Goal: Task Accomplishment & Management: Manage account settings

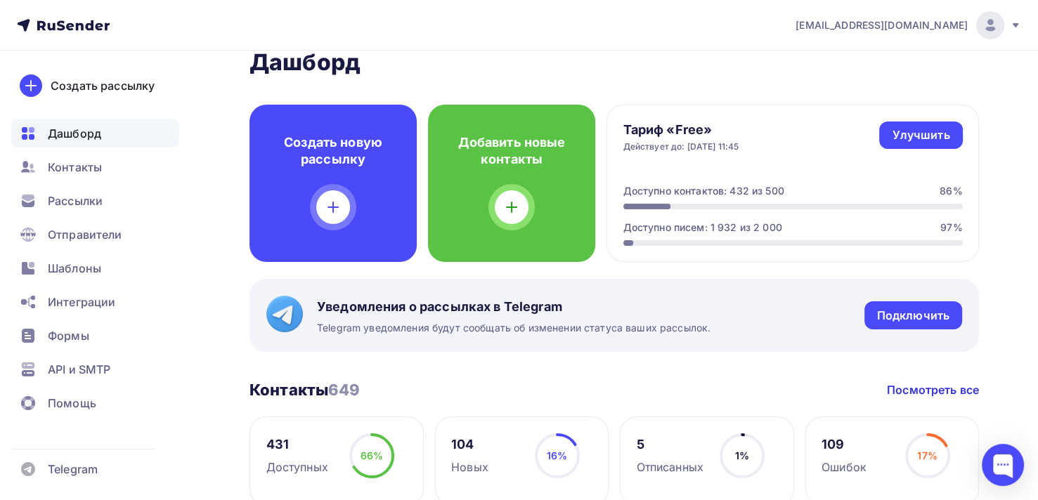
scroll to position [28, 0]
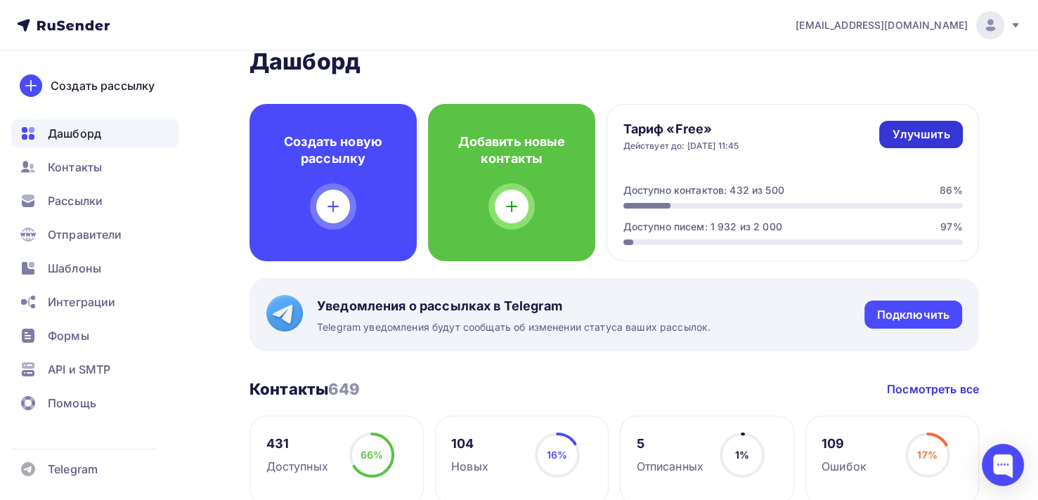
click at [929, 138] on div "Улучшить" at bounding box center [920, 134] width 58 height 16
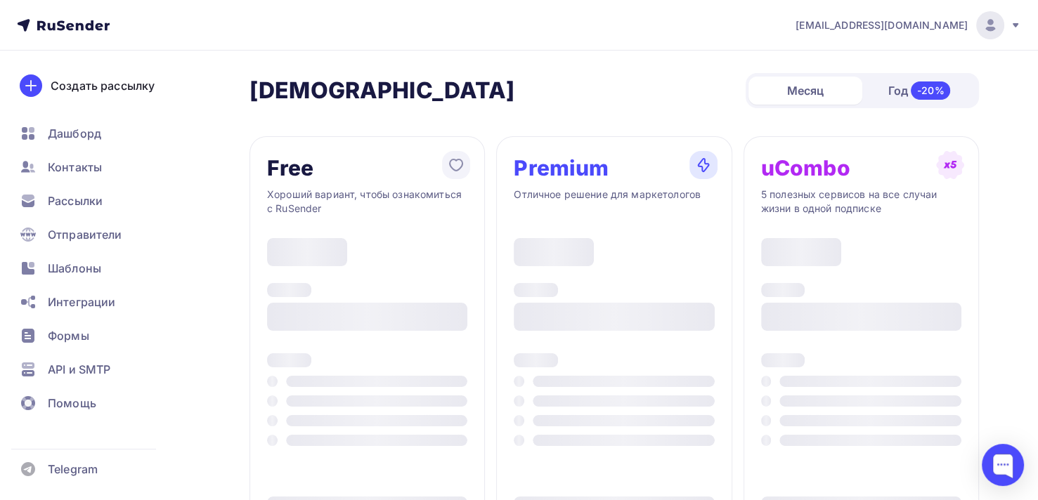
type input "500"
type input "100"
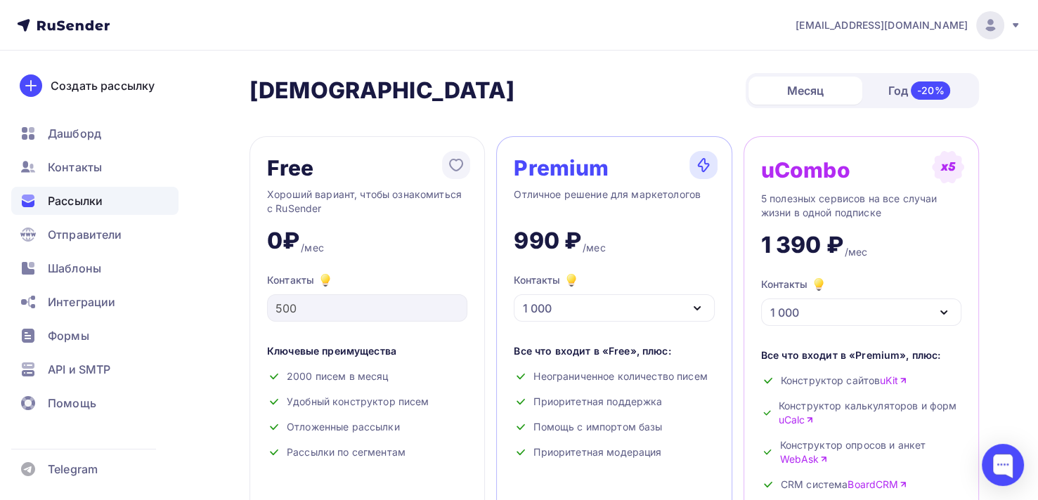
click at [98, 205] on span "Рассылки" at bounding box center [75, 200] width 55 height 17
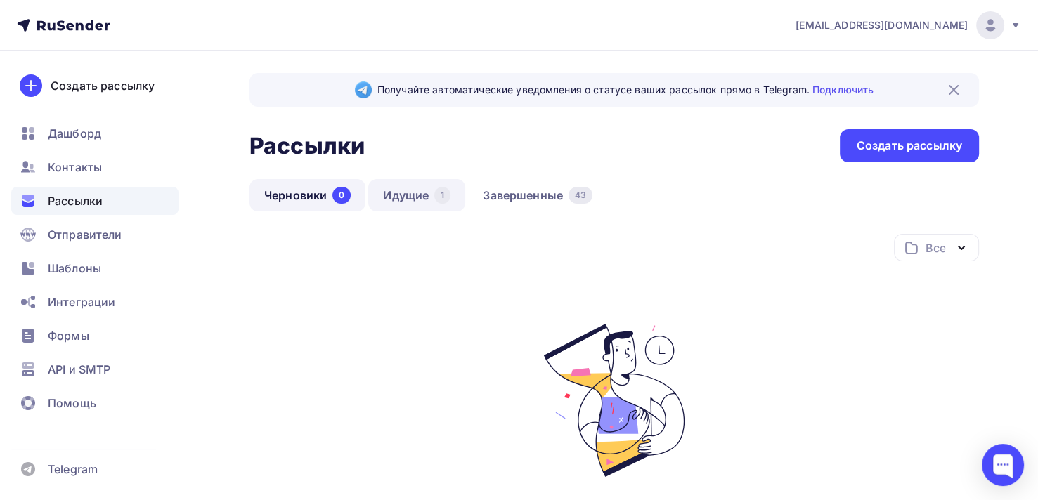
click at [412, 195] on link "Идущие 1" at bounding box center [416, 195] width 97 height 32
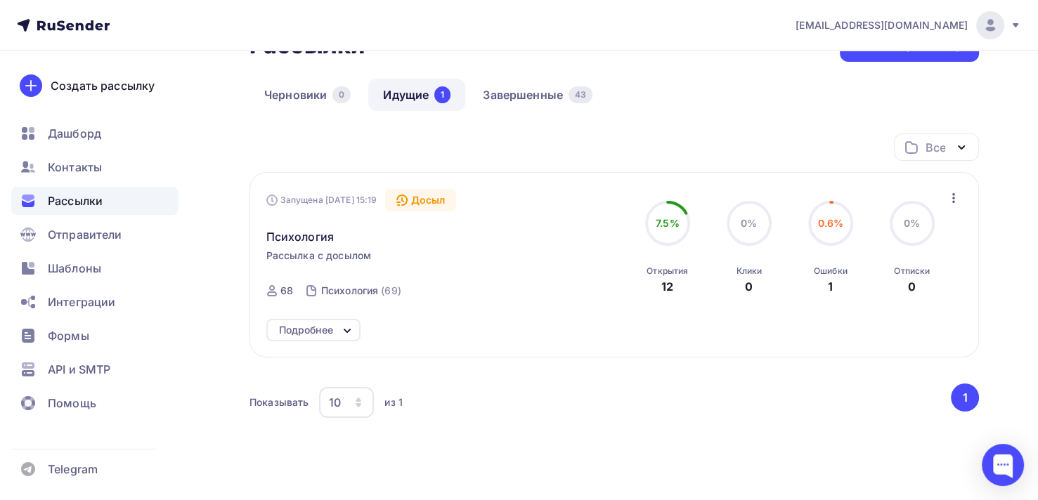
scroll to position [101, 0]
click at [311, 331] on div "Подробнее" at bounding box center [306, 329] width 54 height 17
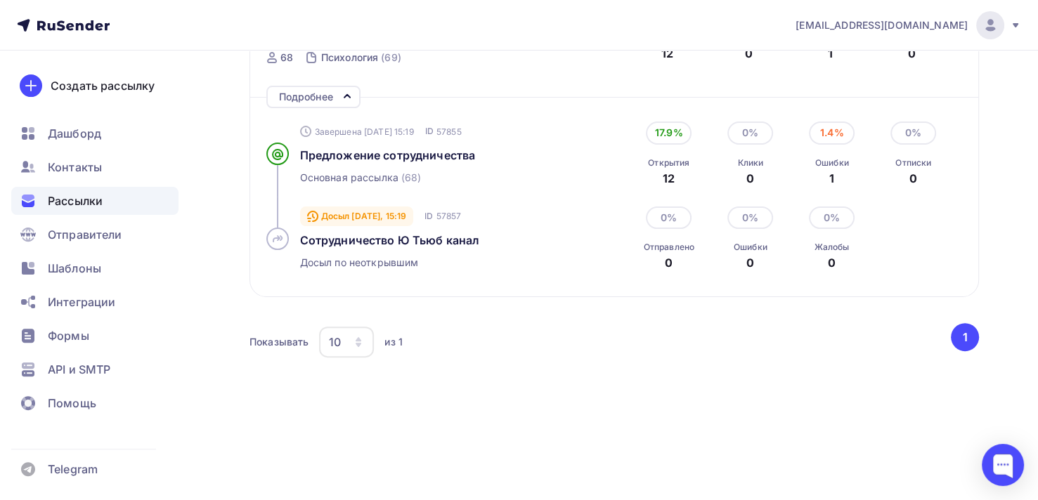
scroll to position [333, 0]
click at [993, 457] on div at bounding box center [1002, 465] width 42 height 42
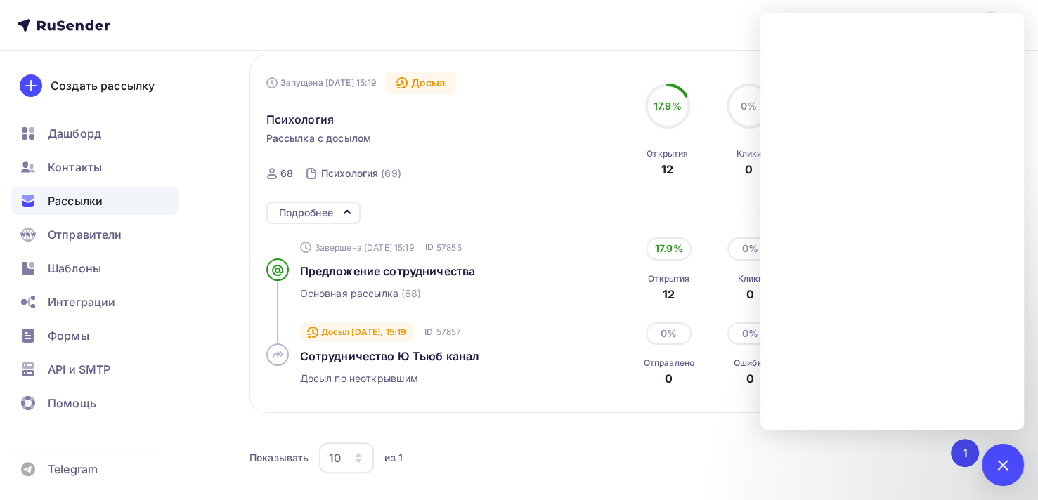
scroll to position [216, 0]
click at [498, 454] on div "Показывать 10 10 20 50 100 из 1" at bounding box center [598, 459] width 699 height 32
click at [1005, 469] on div at bounding box center [1002, 464] width 19 height 19
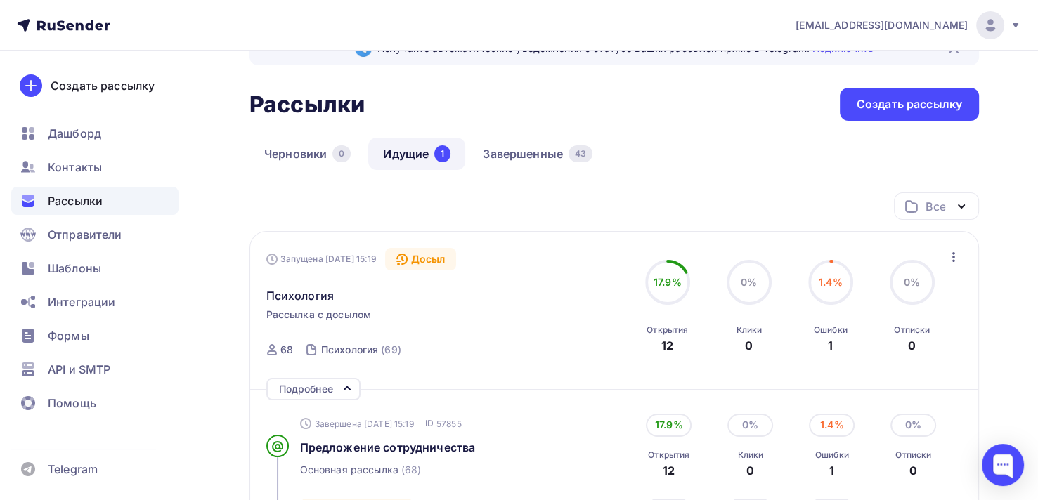
scroll to position [41, 0]
click at [649, 180] on div "Черновики 0 Идущие 1 Завершенные 43" at bounding box center [613, 165] width 729 height 55
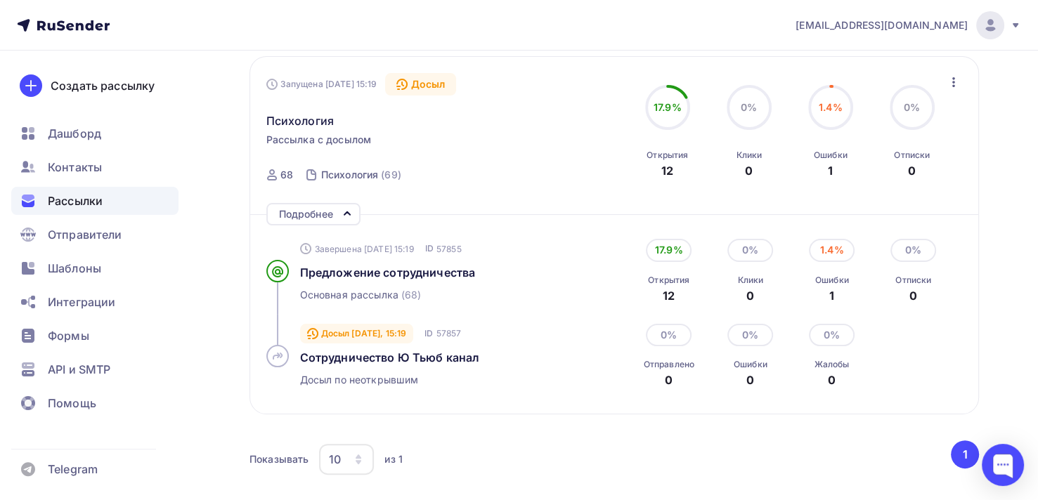
scroll to position [219, 0]
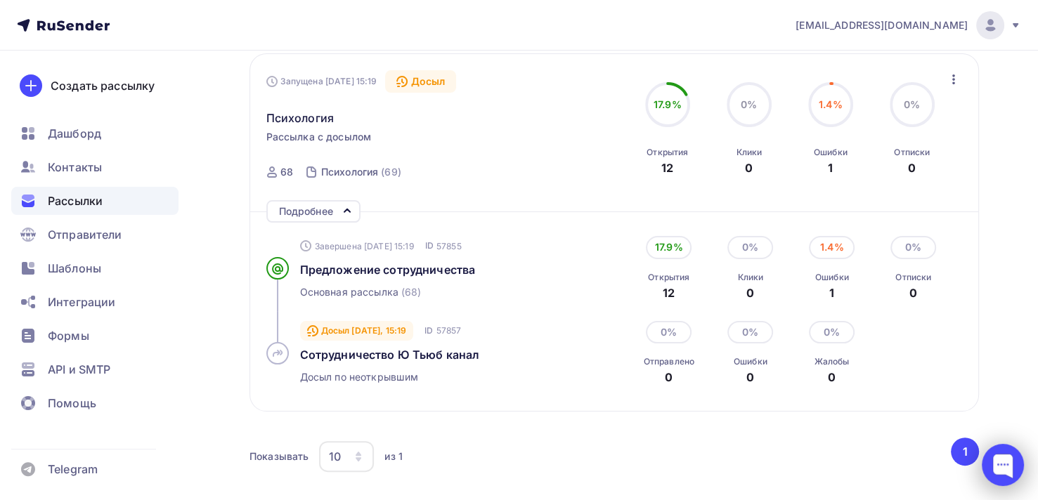
click at [1000, 464] on div at bounding box center [1002, 465] width 42 height 42
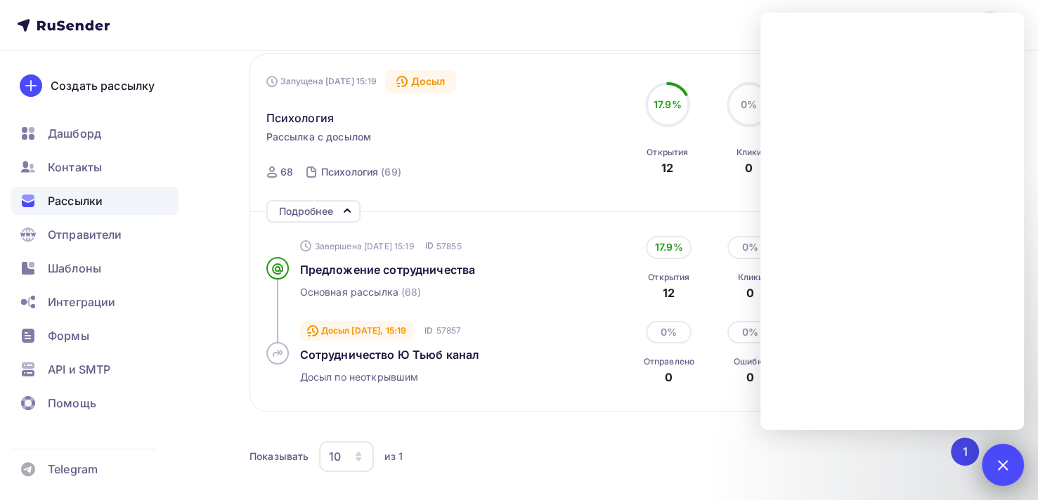
click at [1011, 467] on div at bounding box center [1002, 465] width 42 height 42
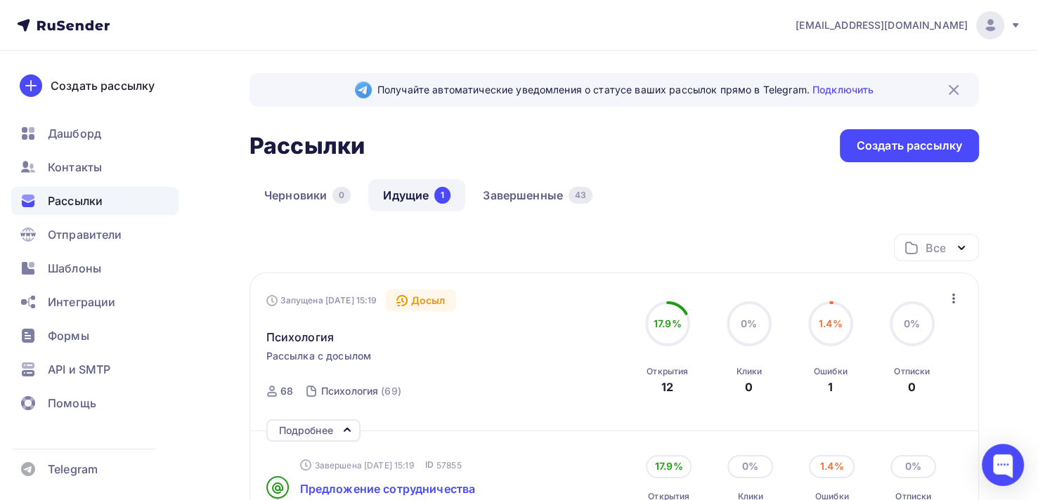
scroll to position [0, 0]
click at [104, 202] on div "Рассылки" at bounding box center [94, 201] width 167 height 28
